Goal: Find specific page/section: Find specific page/section

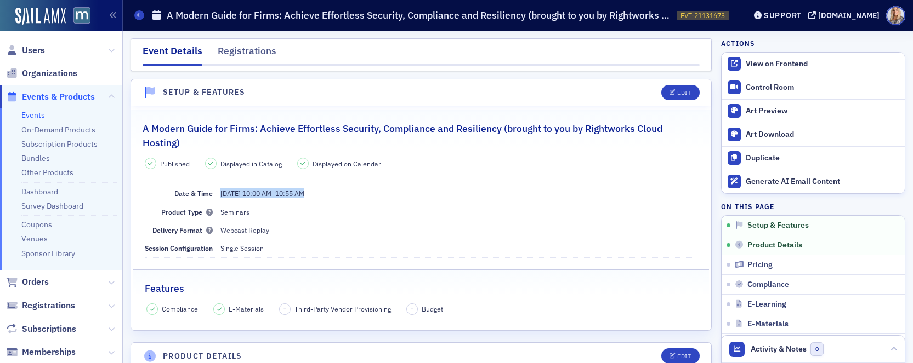
click at [864, 15] on div "[DOMAIN_NAME]" at bounding box center [848, 15] width 61 height 10
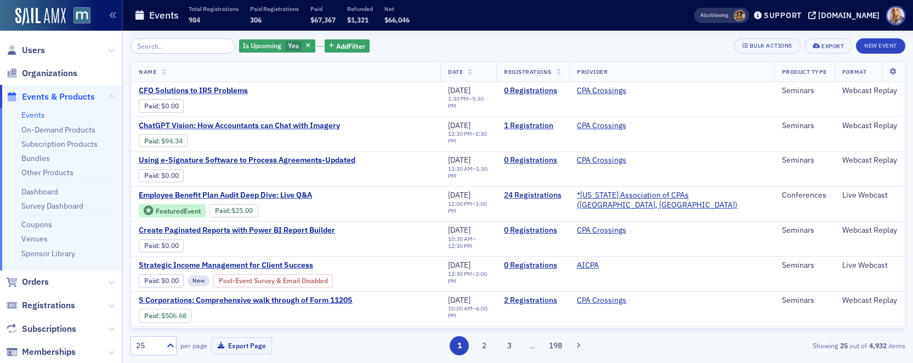
click at [146, 50] on input "search" at bounding box center [182, 45] width 105 height 15
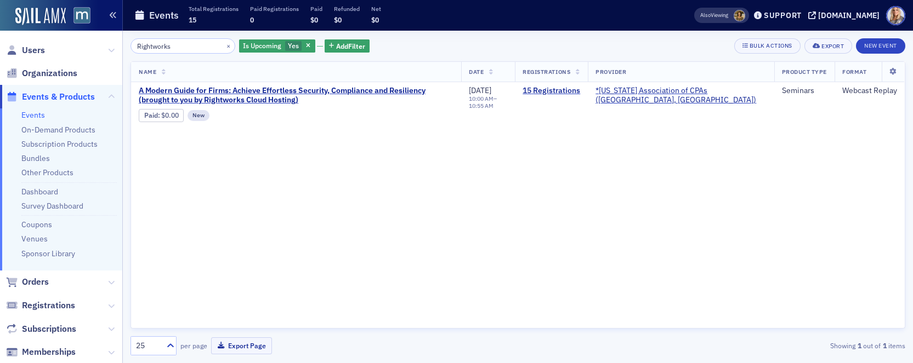
type input "Rightworks"
